Goal: Task Accomplishment & Management: Understand process/instructions

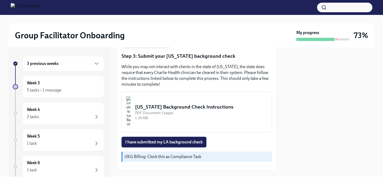
scroll to position [175, 0]
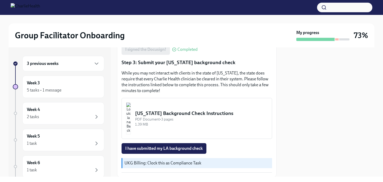
click at [179, 110] on div "Louisiana Background Check Instructions" at bounding box center [201, 113] width 132 height 7
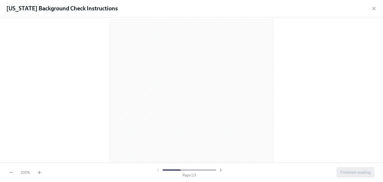
scroll to position [8, 0]
click at [38, 171] on icon "button" at bounding box center [39, 171] width 5 height 5
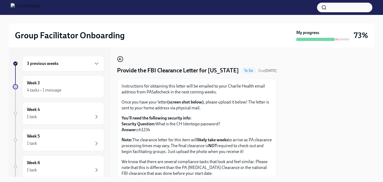
click at [118, 59] on icon "button" at bounding box center [120, 59] width 6 height 6
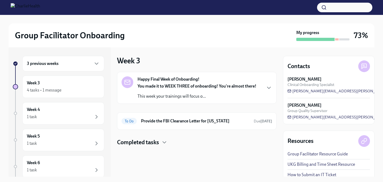
click at [153, 92] on div "You made it to WEEK THREE of onboarding! You're almost there! This week your tr…" at bounding box center [196, 91] width 119 height 16
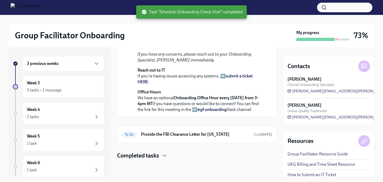
scroll to position [188, 0]
click at [189, 128] on div "To Do Provide the FBI Clearance Letter for [US_STATE] Due [DATE]" at bounding box center [196, 134] width 159 height 18
click at [188, 136] on h6 "Provide the FBI Clearance Letter for [US_STATE]" at bounding box center [195, 134] width 108 height 6
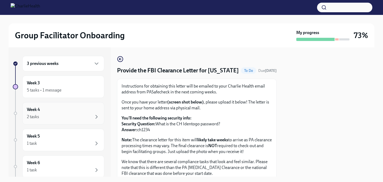
click at [73, 118] on div "2 tasks" at bounding box center [63, 116] width 73 height 6
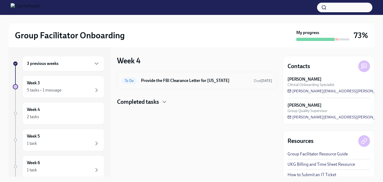
click at [169, 81] on h6 "Provide the FBI Clearance Letter for [US_STATE]" at bounding box center [195, 81] width 108 height 6
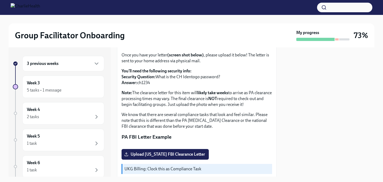
scroll to position [128, 0]
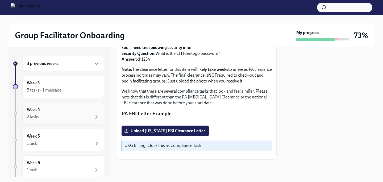
click at [69, 117] on div "2 tasks" at bounding box center [63, 116] width 73 height 6
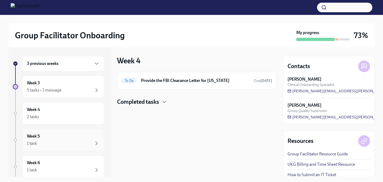
click at [77, 131] on div "Week 5 1 task" at bounding box center [63, 140] width 82 height 22
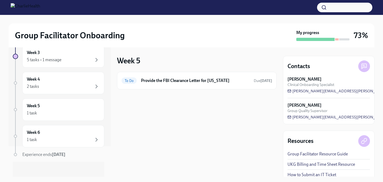
scroll to position [32, 0]
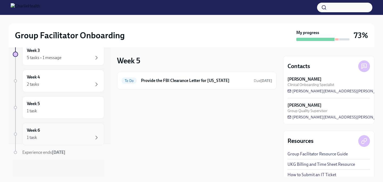
click at [75, 138] on div "1 task" at bounding box center [63, 137] width 73 height 6
